Goal: Navigation & Orientation: Find specific page/section

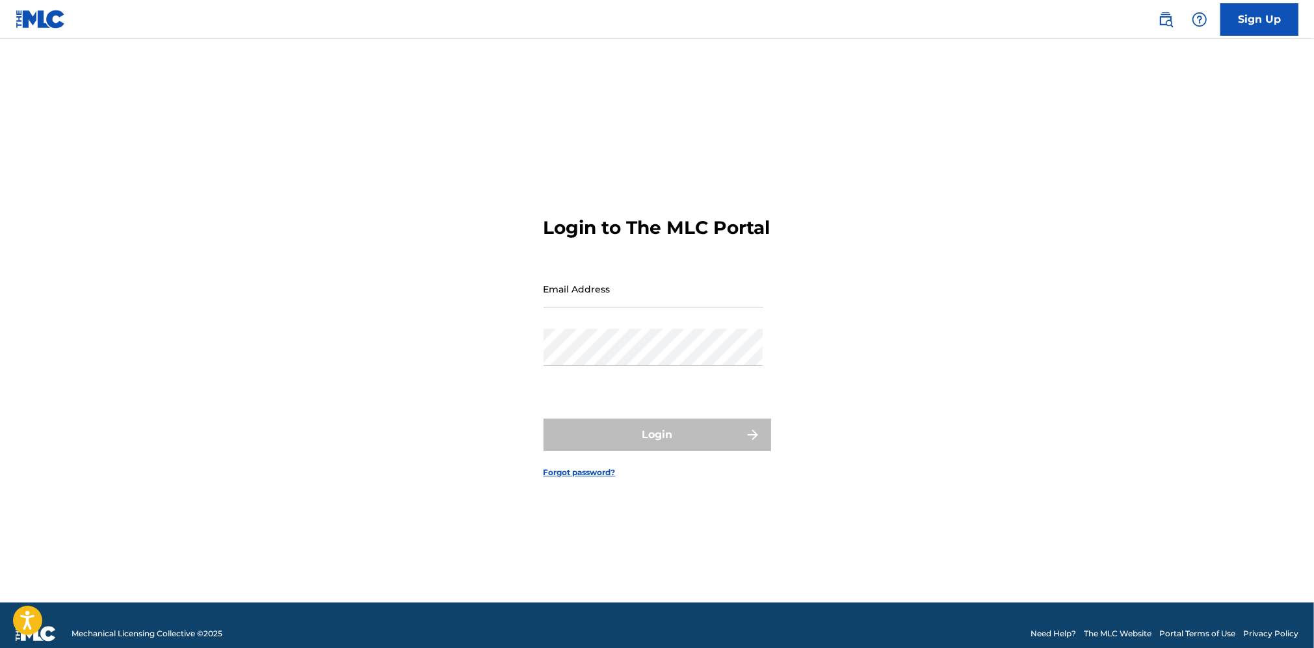
type input "[EMAIL_ADDRESS][DOMAIN_NAME]"
click at [609, 440] on div "Login" at bounding box center [658, 435] width 228 height 33
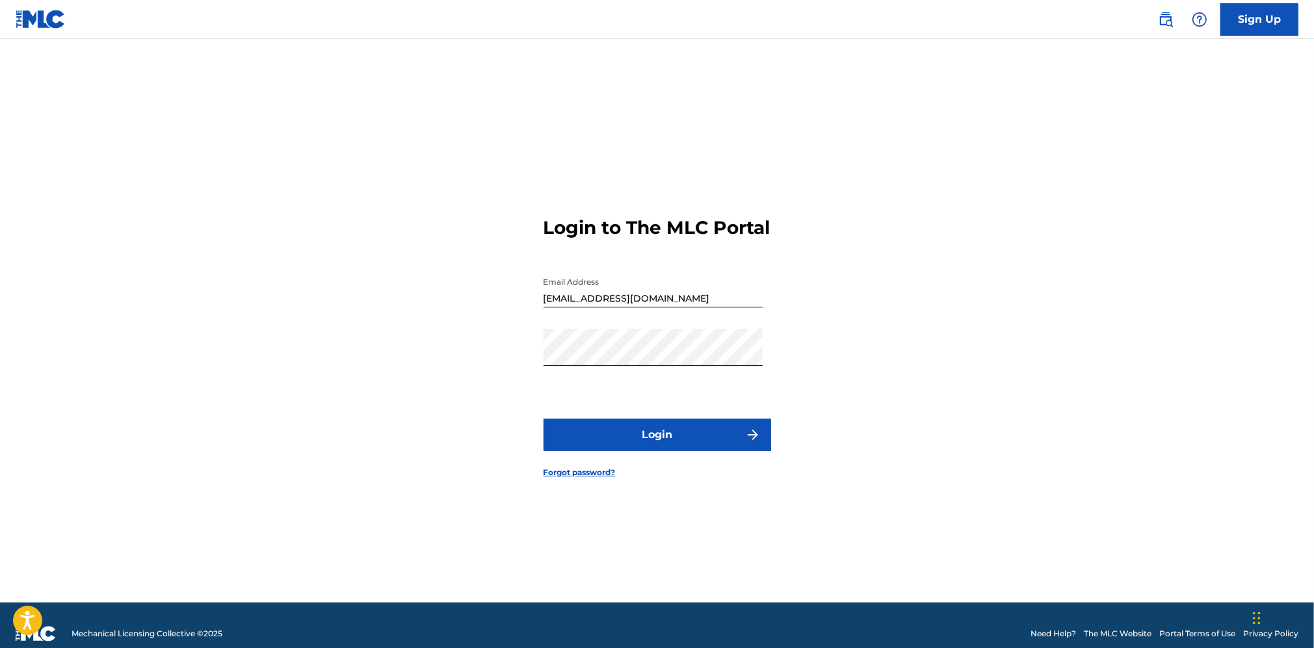
click at [609, 440] on button "Login" at bounding box center [658, 435] width 228 height 33
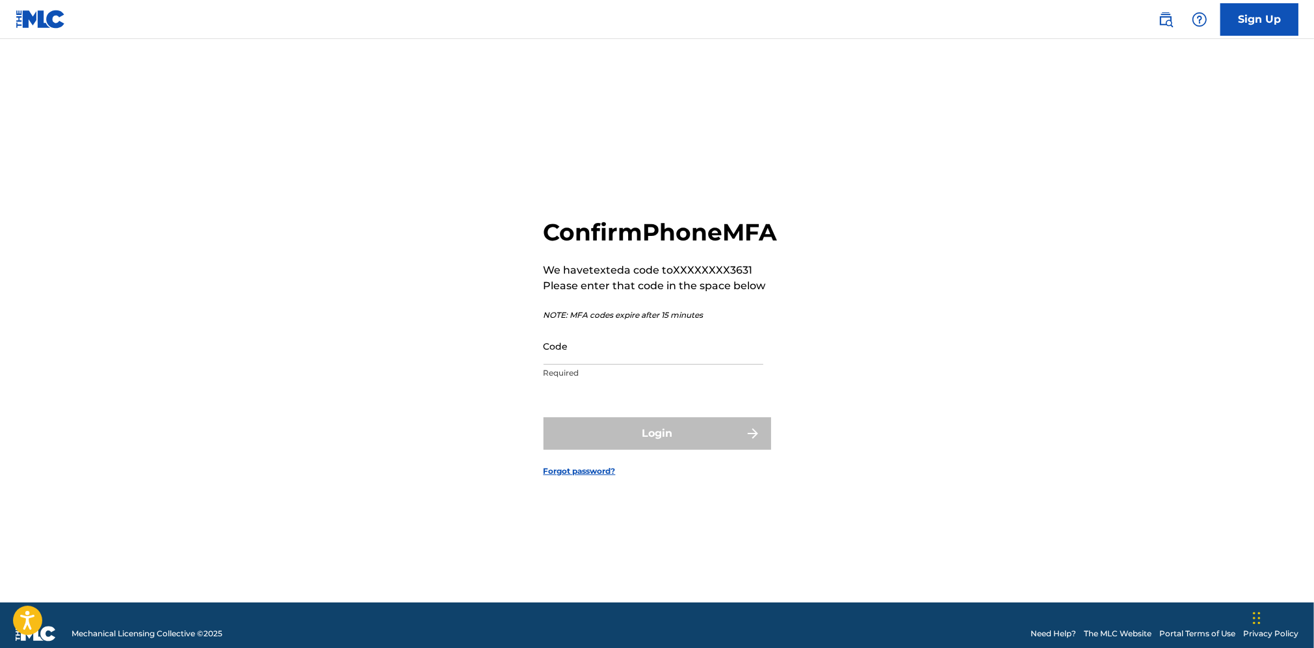
click at [546, 365] on input "Code" at bounding box center [654, 346] width 220 height 37
click at [548, 362] on input "Code" at bounding box center [654, 346] width 220 height 37
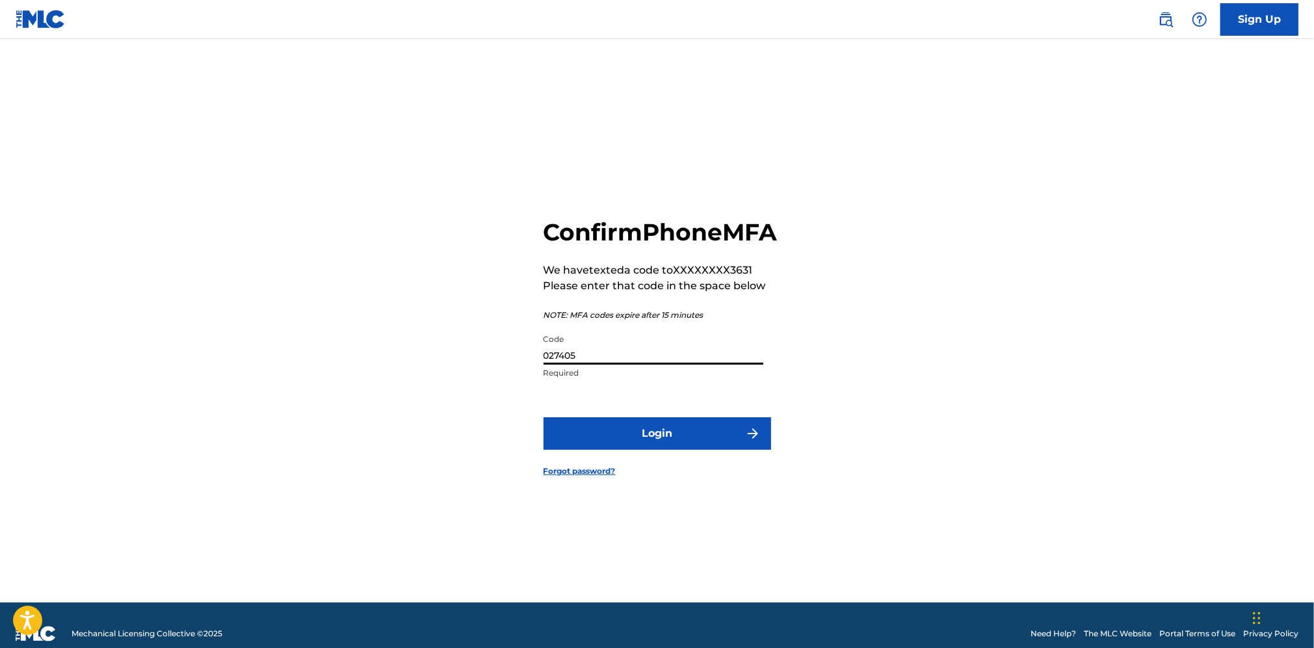
type input "027405"
click at [730, 440] on button "Login" at bounding box center [658, 434] width 228 height 33
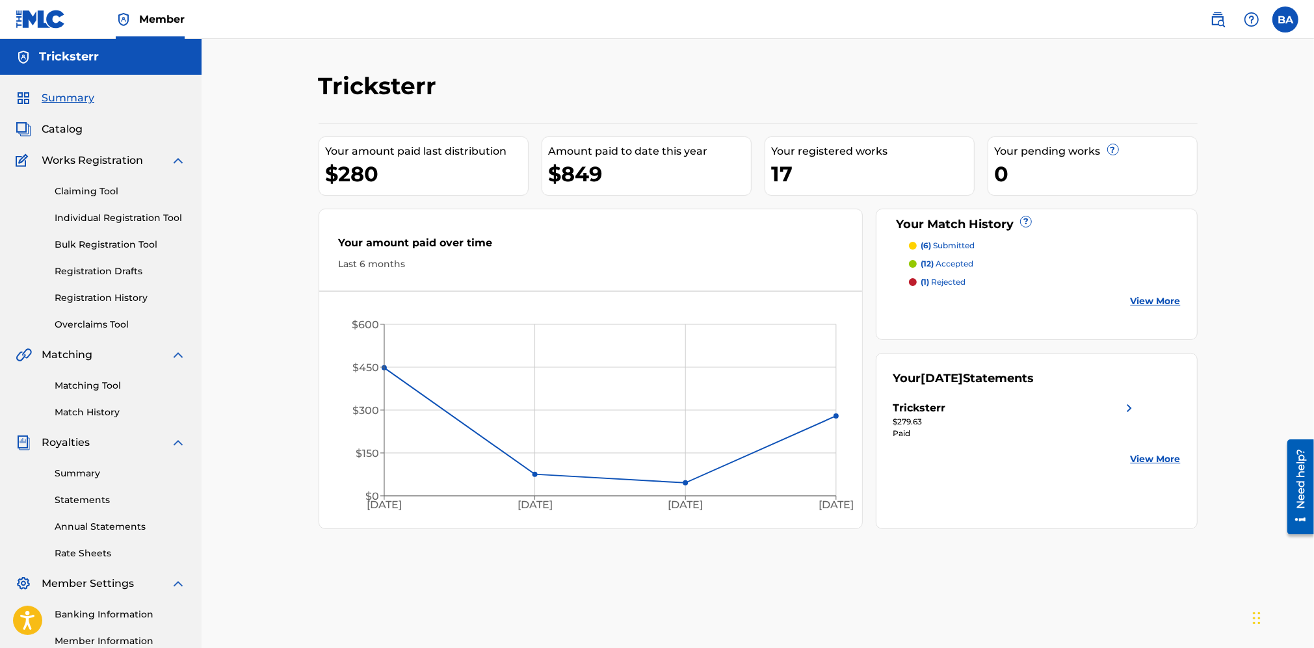
click at [1141, 297] on link "View More" at bounding box center [1156, 302] width 50 height 14
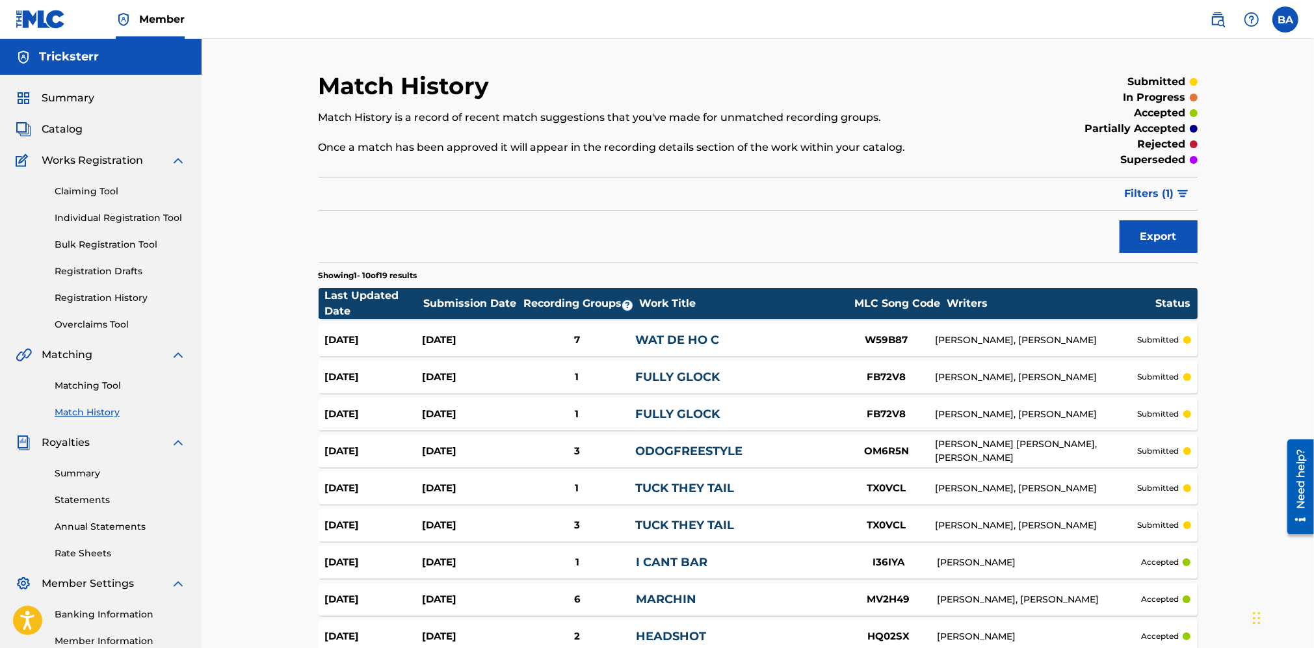
click at [80, 103] on span "Summary" at bounding box center [68, 98] width 53 height 16
